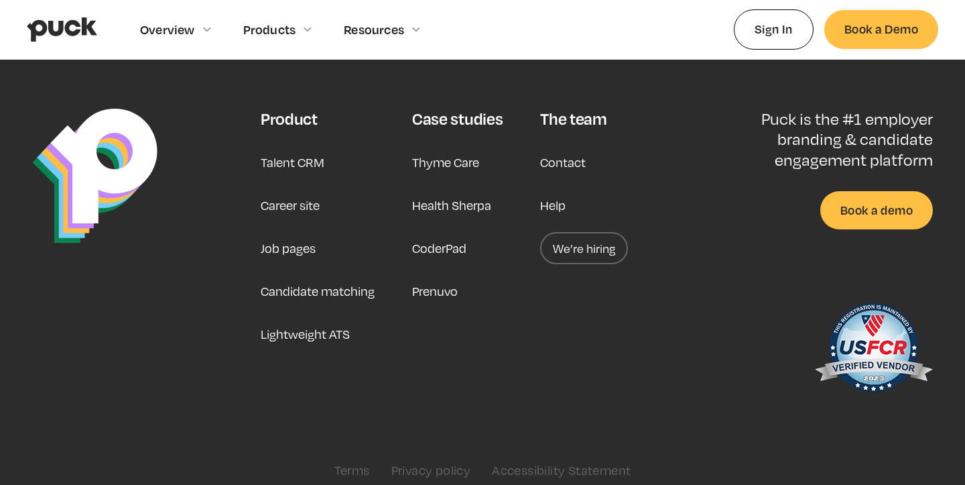
scroll to position [3479, 0]
click at [277, 196] on link "Career site" at bounding box center [290, 206] width 59 height 32
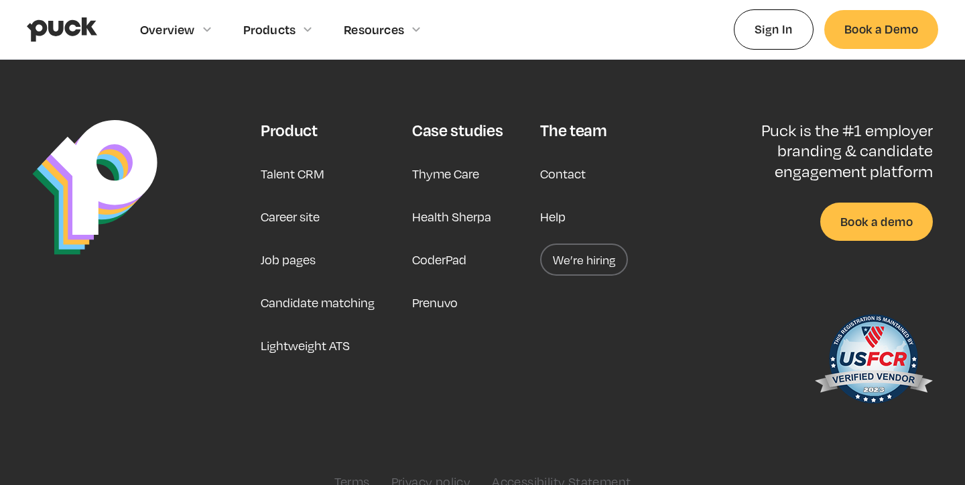
scroll to position [4153, 0]
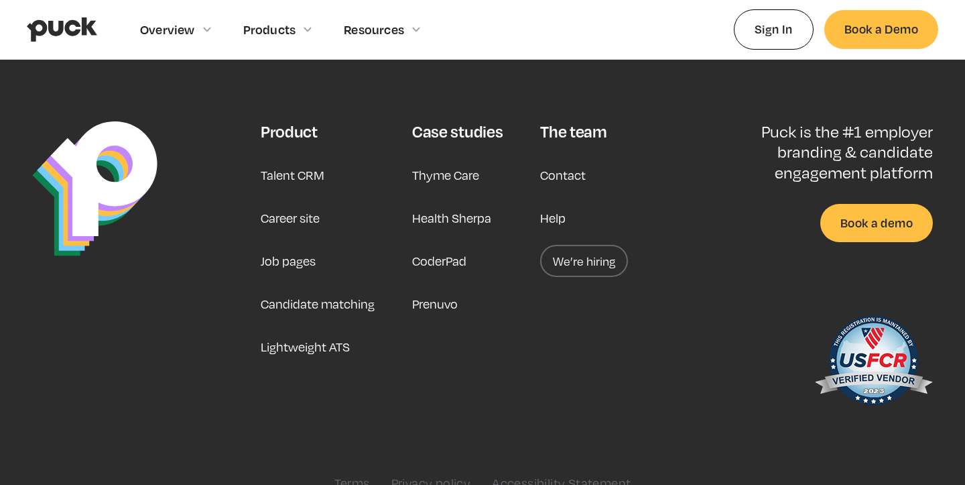
click at [294, 202] on link "Career site" at bounding box center [290, 218] width 59 height 32
click at [294, 245] on link "Job pages" at bounding box center [288, 261] width 55 height 32
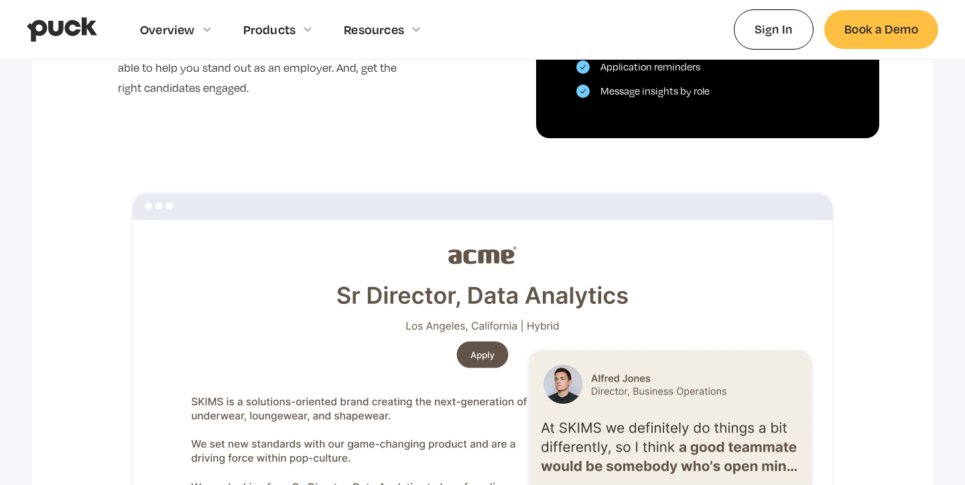
scroll to position [931, 0]
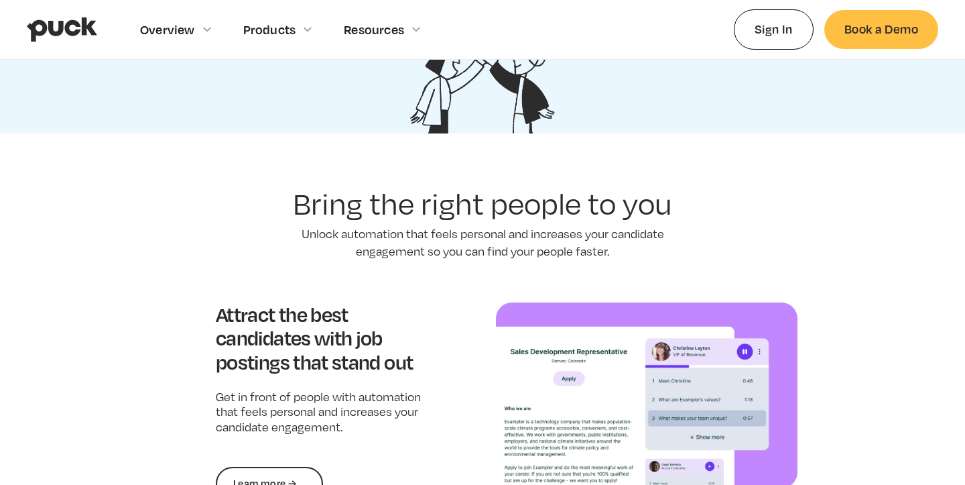
scroll to position [1061, 0]
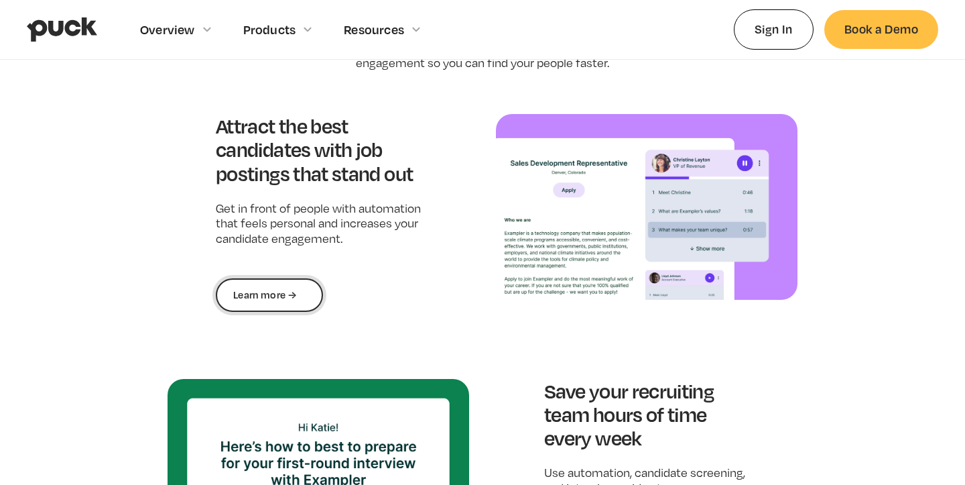
click at [284, 302] on link "Learn more →" at bounding box center [269, 295] width 107 height 34
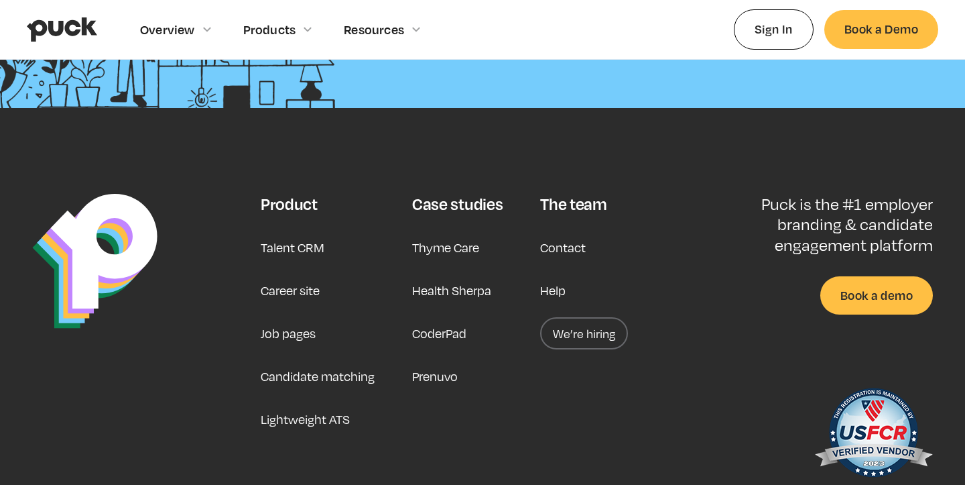
scroll to position [3414, 0]
